Goal: Task Accomplishment & Management: Manage account settings

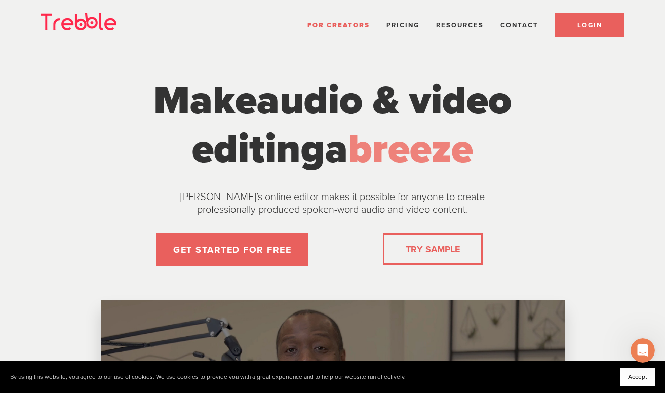
click at [579, 25] on span "LOGIN" at bounding box center [589, 25] width 25 height 8
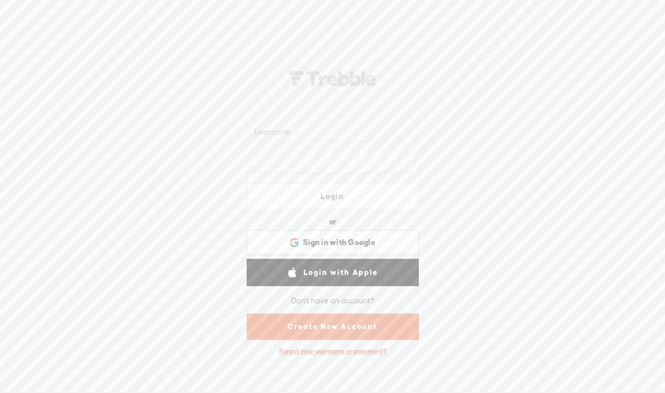
click at [293, 139] on input "text" at bounding box center [334, 132] width 164 height 20
click at [302, 186] on link "Login" at bounding box center [332, 196] width 172 height 27
click at [296, 131] on input "[PERSON_NAME][EMAIL_ADDRESS][PERSON_NAME][DOMAIN_NAME]" at bounding box center [334, 132] width 164 height 20
click at [324, 133] on input "[PERSON_NAME][EMAIL_ADDRESS][PERSON_NAME][DOMAIN_NAME]" at bounding box center [334, 132] width 164 height 20
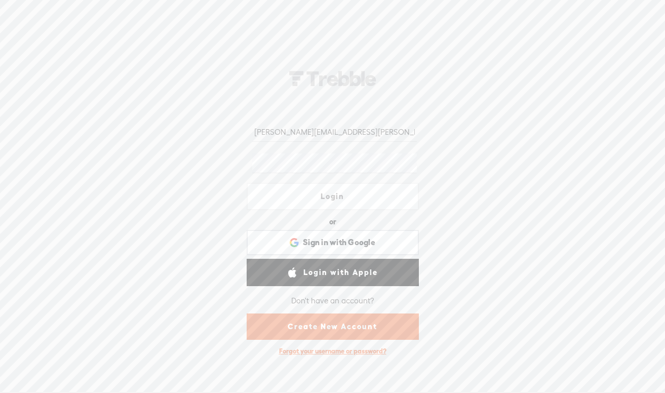
click at [324, 133] on input "[PERSON_NAME][EMAIL_ADDRESS][PERSON_NAME][DOMAIN_NAME]" at bounding box center [334, 132] width 164 height 20
type input "h"
